Goal: Task Accomplishment & Management: Manage account settings

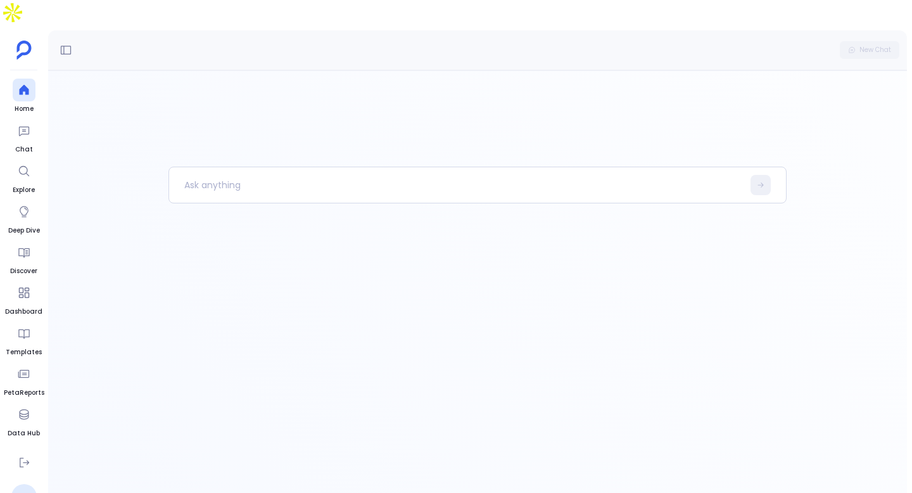
click at [18, 424] on nav "Home Chat Explore Deep Dive Discover Dashboard Templates PetaReports Data Hub S…" at bounding box center [24, 294] width 41 height 431
click at [20, 456] on icon at bounding box center [24, 462] width 13 height 13
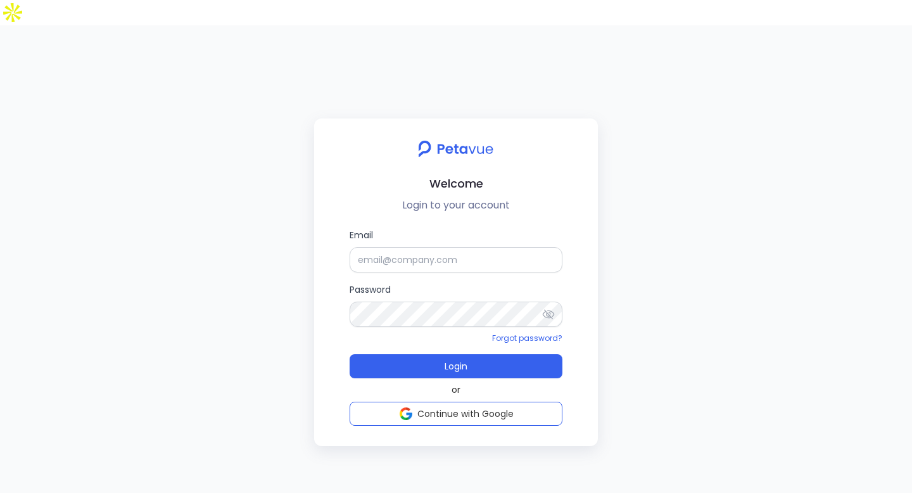
click at [393, 253] on form "Email Password Forgot password? Login" at bounding box center [456, 303] width 213 height 150
click at [399, 247] on input "Email" at bounding box center [456, 259] width 213 height 25
type input "[EMAIL_ADDRESS][DOMAIN_NAME]"
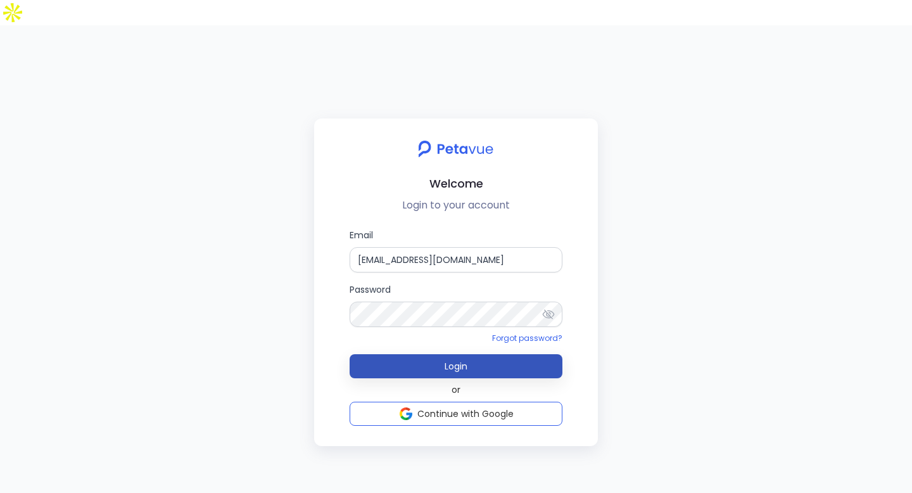
click at [527, 354] on button "Login" at bounding box center [456, 366] width 213 height 24
